Goal: Check status

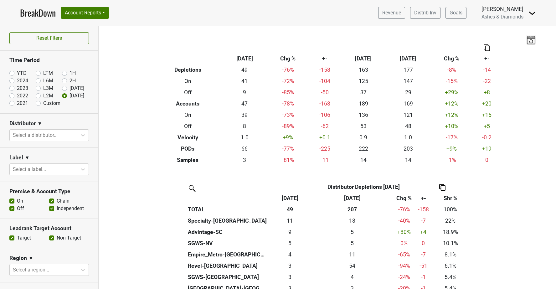
scroll to position [57, 0]
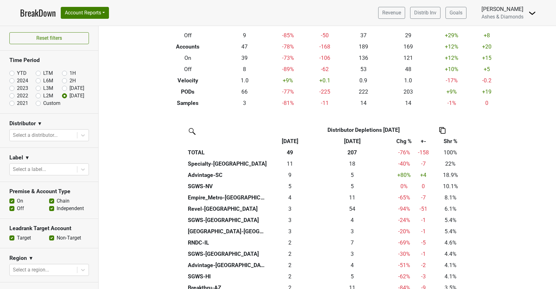
click at [38, 14] on link "BreakDown" at bounding box center [38, 12] width 36 height 13
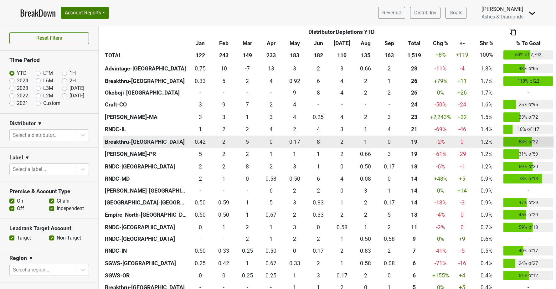
scroll to position [352, 0]
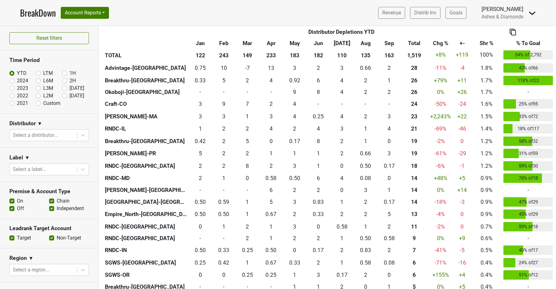
click at [69, 94] on label "[DATE]" at bounding box center [76, 96] width 15 height 8
click at [64, 94] on input "[DATE]" at bounding box center [74, 95] width 25 height 6
radio input "true"
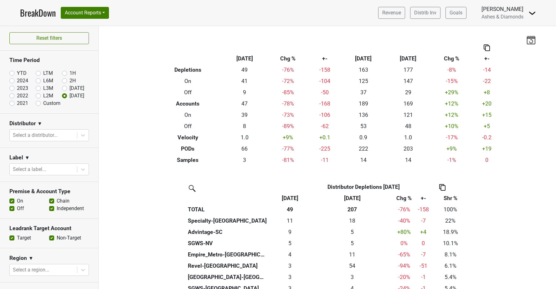
click at [69, 88] on label "[DATE]" at bounding box center [76, 88] width 15 height 8
click at [63, 88] on input "[DATE]" at bounding box center [74, 87] width 25 height 6
radio input "true"
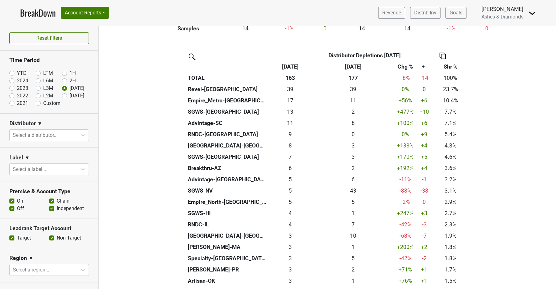
scroll to position [133, 0]
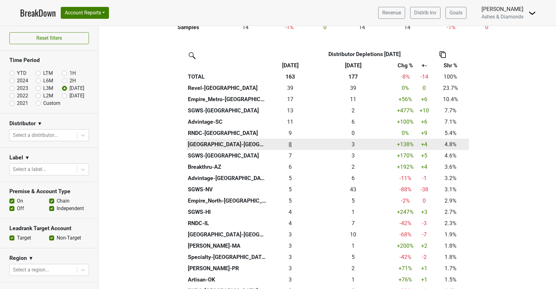
click at [290, 141] on div "7.745 8" at bounding box center [289, 144] width 41 height 8
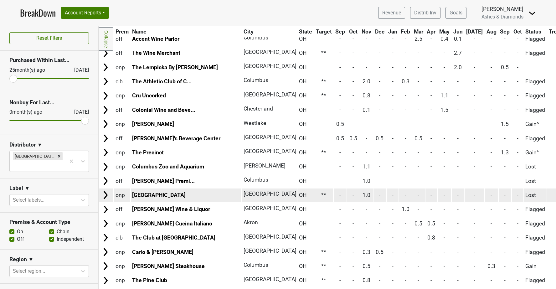
scroll to position [100, 0]
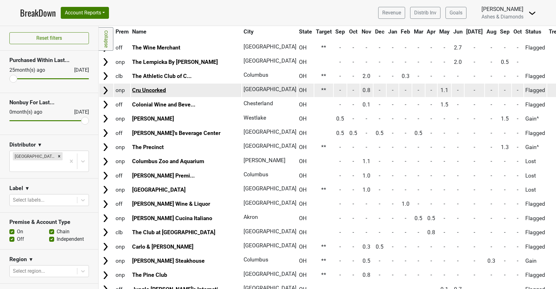
click at [147, 89] on link "Cru Uncorked" at bounding box center [149, 90] width 34 height 6
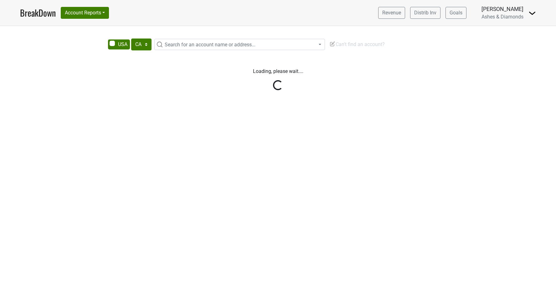
select select "CA"
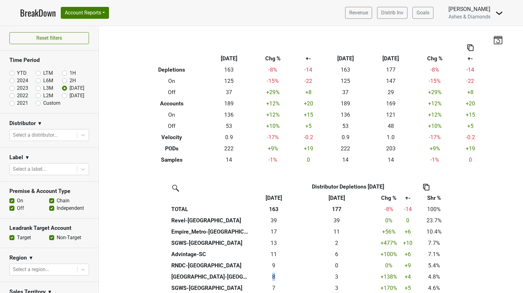
scroll to position [133, 0]
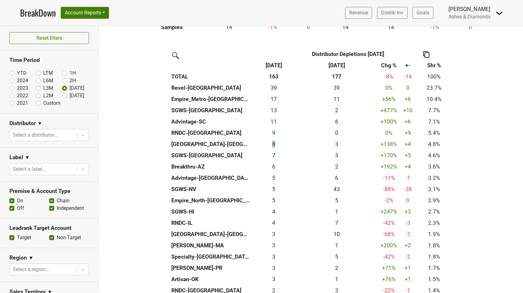
click at [44, 12] on link "BreakDown" at bounding box center [38, 12] width 36 height 13
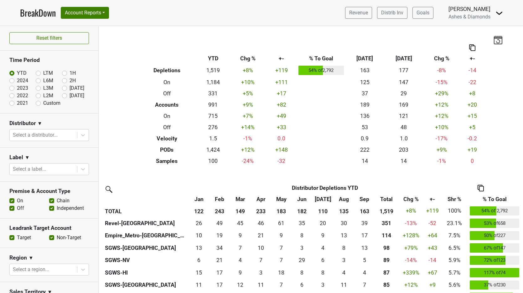
click at [69, 96] on label "[DATE]" at bounding box center [76, 96] width 15 height 8
click at [66, 96] on input "[DATE]" at bounding box center [74, 95] width 25 height 6
radio input "true"
